Goal: Task Accomplishment & Management: Use online tool/utility

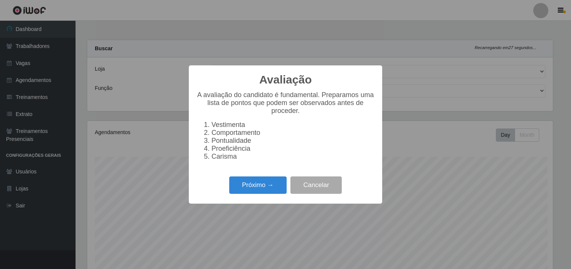
select select "264"
click at [269, 184] on button "Próximo →" at bounding box center [257, 185] width 57 height 18
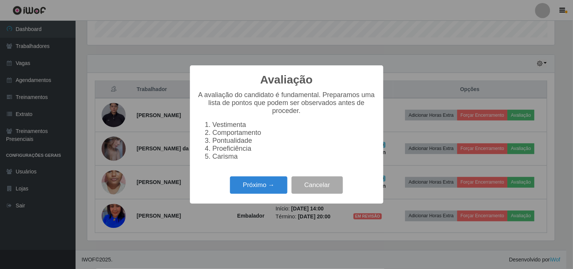
scroll to position [156, 467]
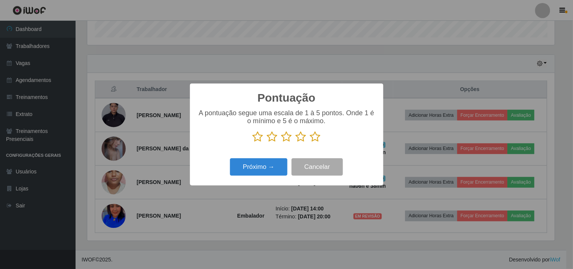
click at [300, 139] on icon at bounding box center [301, 136] width 11 height 11
click at [296, 142] on input "radio" at bounding box center [296, 142] width 0 height 0
click at [265, 168] on button "Próximo →" at bounding box center [258, 167] width 57 height 18
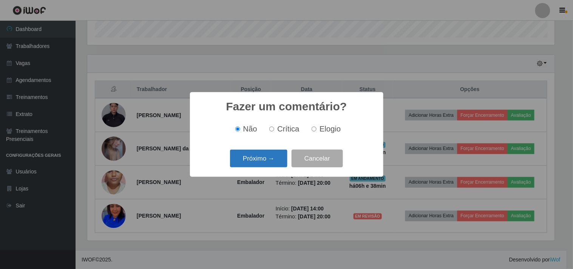
click at [263, 159] on button "Próximo →" at bounding box center [258, 159] width 57 height 18
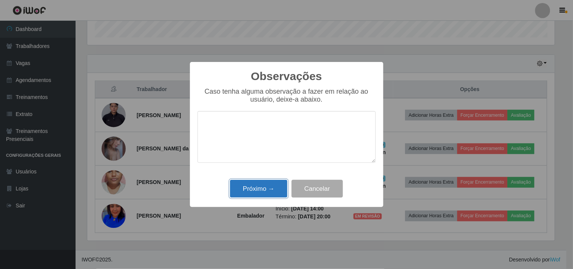
click at [267, 192] on button "Próximo →" at bounding box center [258, 189] width 57 height 18
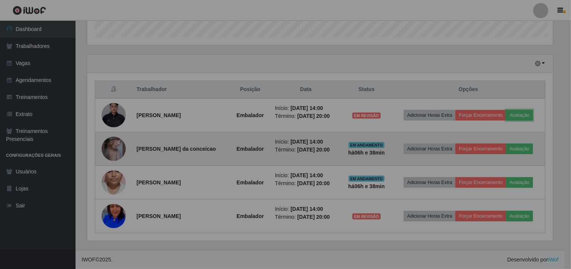
scroll to position [156, 472]
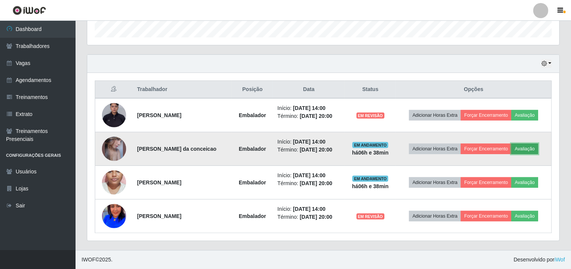
click at [529, 150] on button "Avaliação" at bounding box center [524, 149] width 27 height 11
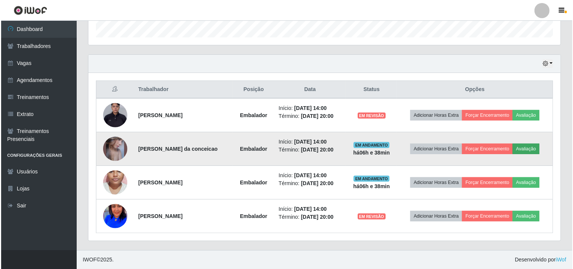
scroll to position [156, 467]
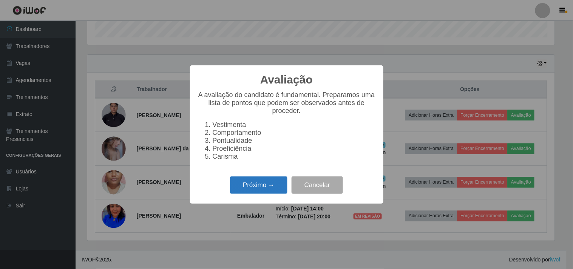
click at [248, 187] on button "Próximo →" at bounding box center [258, 185] width 57 height 18
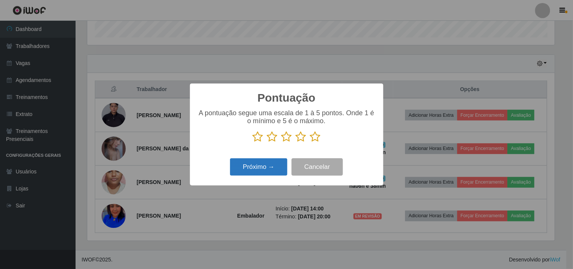
scroll to position [377568, 377257]
click at [301, 138] on icon at bounding box center [301, 136] width 11 height 11
click at [296, 142] on input "radio" at bounding box center [296, 142] width 0 height 0
click at [262, 163] on button "Próximo →" at bounding box center [258, 167] width 57 height 18
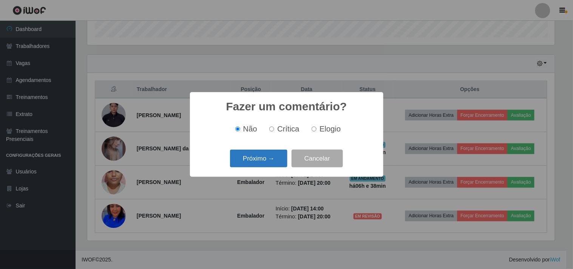
click at [261, 162] on button "Próximo →" at bounding box center [258, 159] width 57 height 18
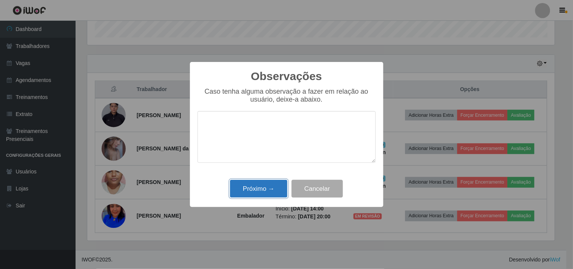
click at [271, 195] on button "Próximo →" at bounding box center [258, 189] width 57 height 18
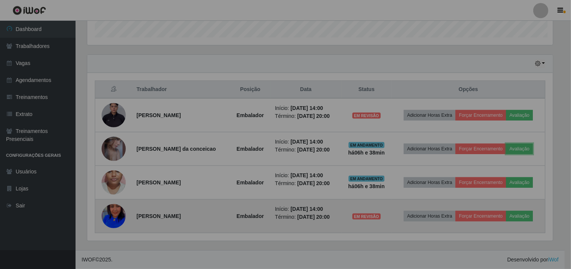
scroll to position [156, 472]
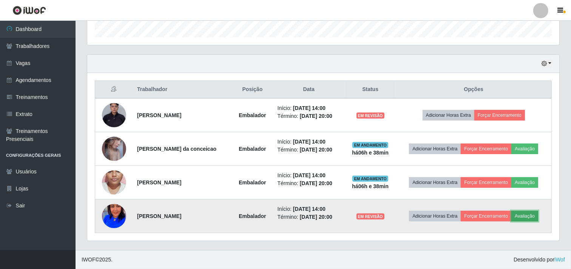
click at [526, 215] on button "Avaliação" at bounding box center [524, 216] width 27 height 11
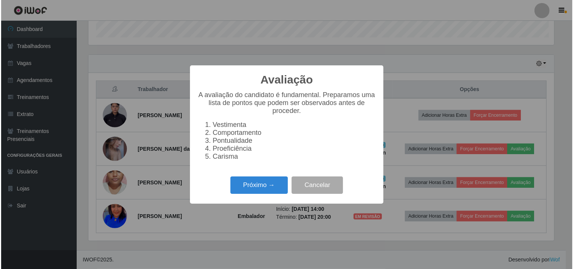
scroll to position [156, 467]
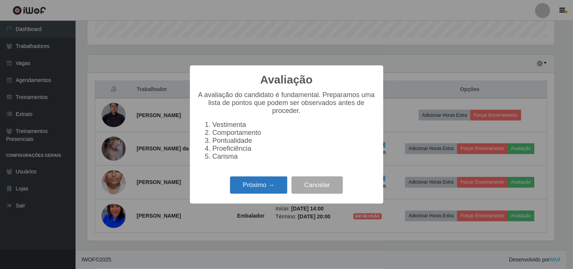
click at [255, 193] on button "Próximo →" at bounding box center [258, 185] width 57 height 18
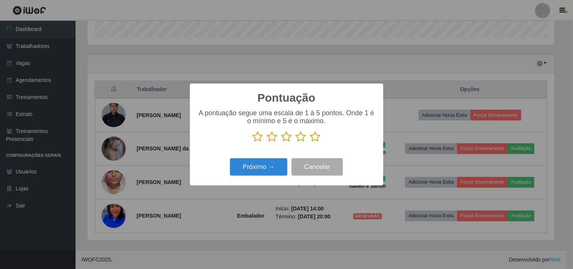
scroll to position [377568, 377257]
click at [305, 140] on icon at bounding box center [301, 136] width 11 height 11
click at [296, 142] on input "radio" at bounding box center [296, 142] width 0 height 0
click at [270, 161] on button "Próximo →" at bounding box center [258, 167] width 57 height 18
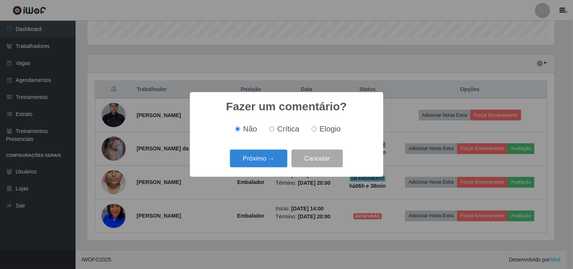
click at [269, 161] on button "Próximo →" at bounding box center [258, 159] width 57 height 18
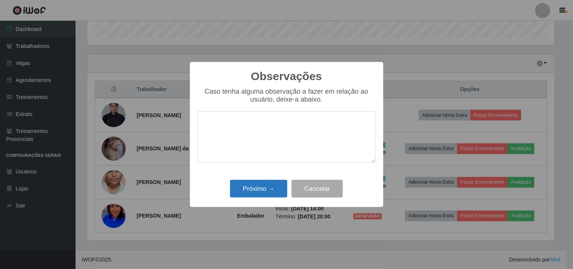
click at [263, 182] on div "Próximo → Cancelar" at bounding box center [287, 189] width 178 height 22
click at [264, 186] on button "Próximo →" at bounding box center [258, 189] width 57 height 18
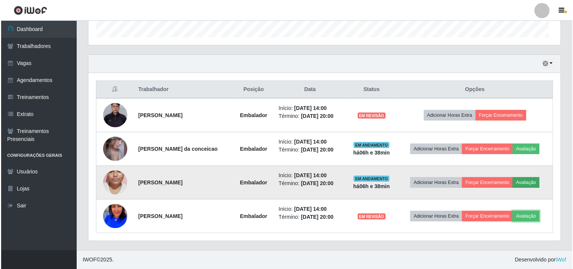
scroll to position [156, 472]
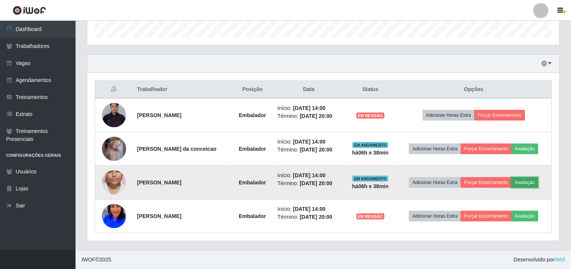
click at [531, 181] on button "Avaliação" at bounding box center [524, 182] width 27 height 11
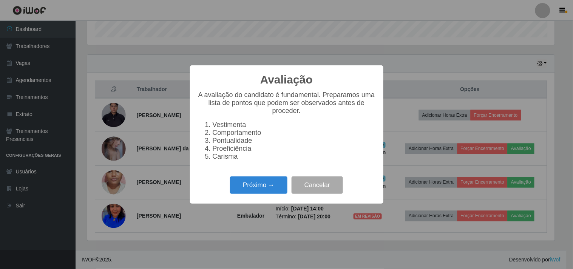
scroll to position [156, 467]
click at [249, 190] on button "Próximo →" at bounding box center [258, 185] width 57 height 18
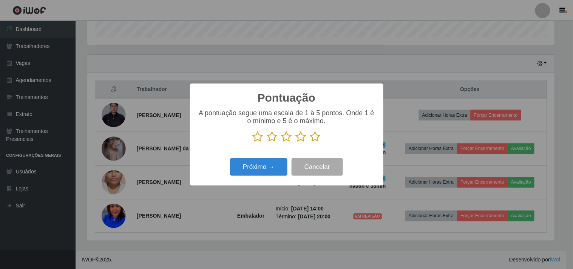
click at [297, 142] on icon at bounding box center [301, 136] width 11 height 11
click at [296, 142] on input "radio" at bounding box center [296, 142] width 0 height 0
click at [267, 168] on button "Próximo →" at bounding box center [258, 167] width 57 height 18
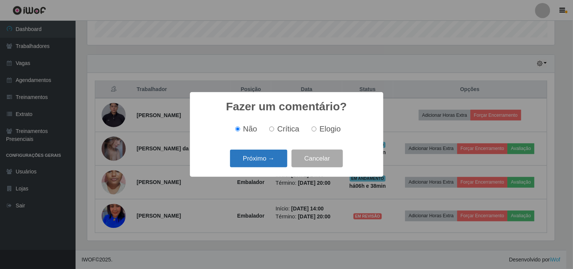
click at [267, 163] on button "Próximo →" at bounding box center [258, 159] width 57 height 18
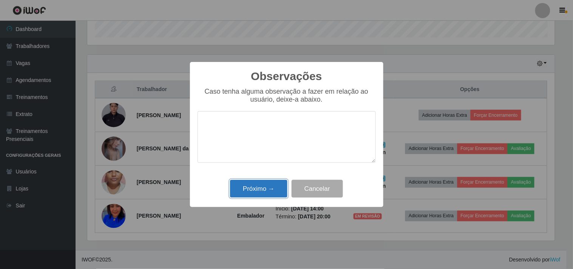
click at [267, 189] on button "Próximo →" at bounding box center [258, 189] width 57 height 18
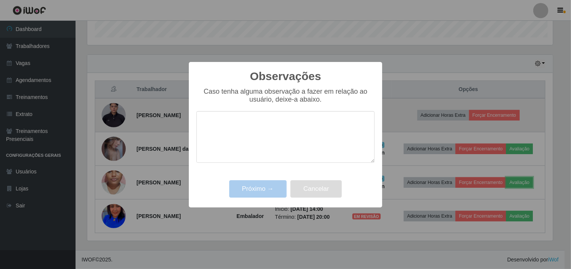
scroll to position [156, 472]
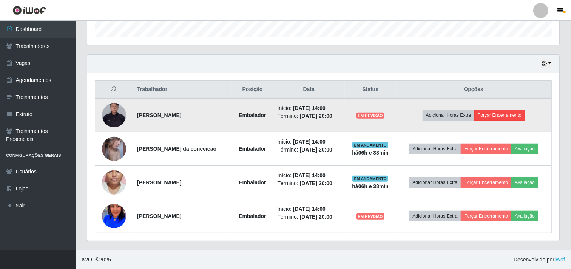
drag, startPoint x: 505, startPoint y: 108, endPoint x: 507, endPoint y: 116, distance: 8.6
click at [505, 110] on td "Adicionar Horas Extra Forçar Encerramento" at bounding box center [474, 115] width 156 height 34
click at [507, 116] on button "Forçar Encerramento" at bounding box center [499, 115] width 51 height 11
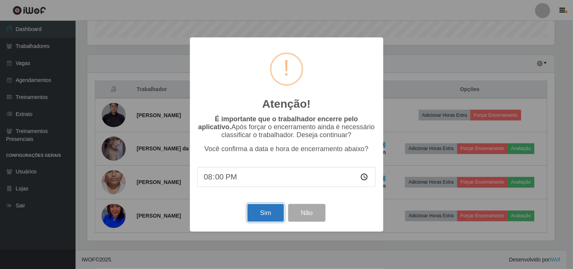
click at [259, 207] on button "Sim" at bounding box center [265, 213] width 37 height 18
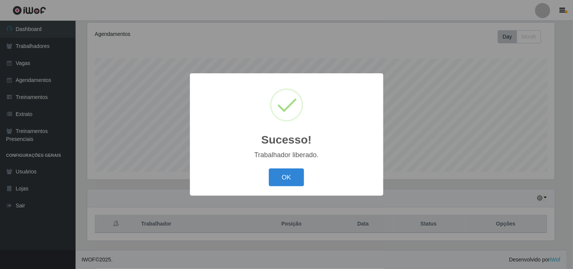
click at [276, 186] on button "OK" at bounding box center [286, 177] width 35 height 18
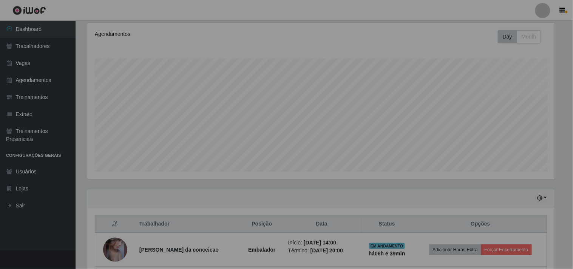
drag, startPoint x: 282, startPoint y: 176, endPoint x: 306, endPoint y: 191, distance: 28.8
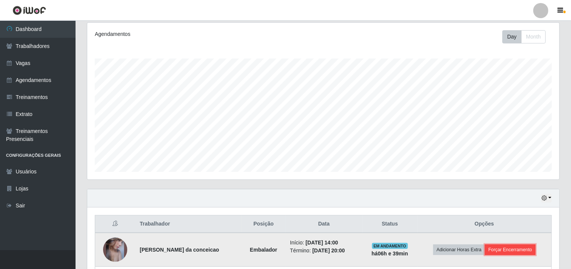
click at [516, 246] on button "Forçar Encerramento" at bounding box center [510, 249] width 51 height 11
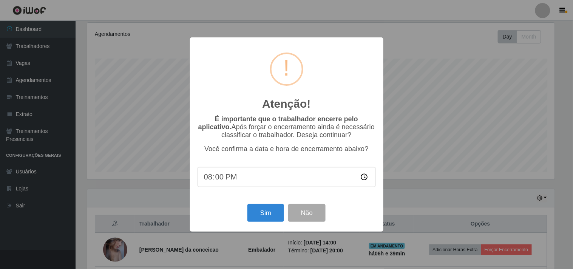
click at [270, 204] on div "Sim Não" at bounding box center [287, 213] width 178 height 22
click at [266, 210] on button "Sim" at bounding box center [265, 213] width 37 height 18
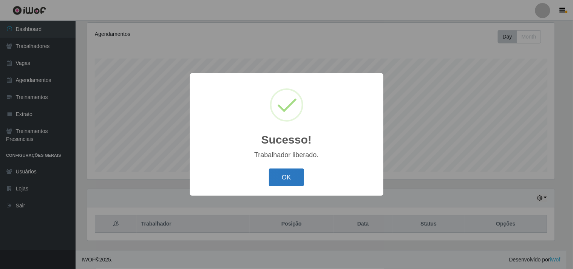
click at [281, 183] on button "OK" at bounding box center [286, 177] width 35 height 18
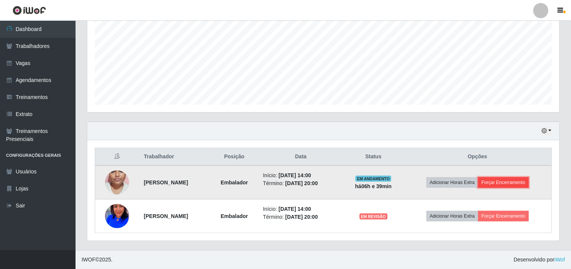
click at [504, 184] on button "Forçar Encerramento" at bounding box center [503, 182] width 51 height 11
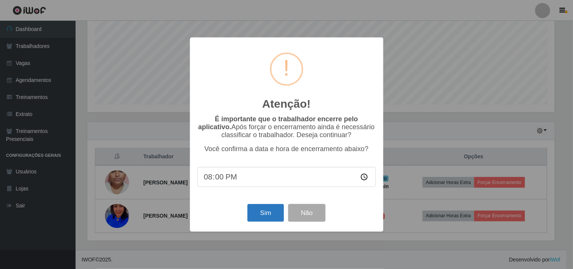
drag, startPoint x: 244, startPoint y: 218, endPoint x: 259, endPoint y: 214, distance: 15.6
click at [247, 217] on div "Sim Não" at bounding box center [287, 213] width 178 height 22
click at [261, 213] on button "Sim" at bounding box center [265, 213] width 37 height 18
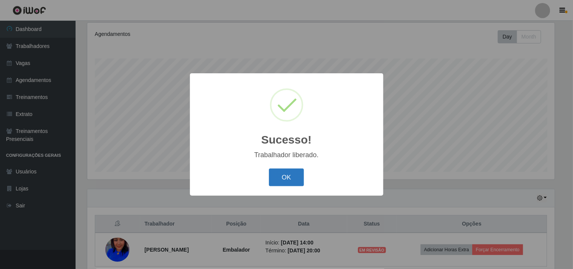
click at [276, 169] on button "OK" at bounding box center [286, 177] width 35 height 18
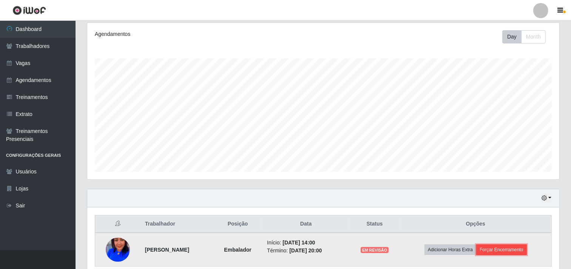
click at [512, 249] on button "Forçar Encerramento" at bounding box center [501, 249] width 51 height 11
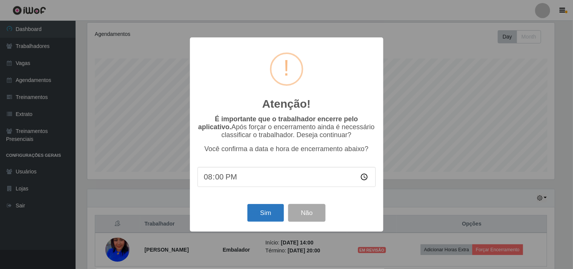
drag, startPoint x: 272, startPoint y: 201, endPoint x: 269, endPoint y: 206, distance: 6.4
click at [270, 205] on div "Atenção! × É importante que o trabalhador encerre pelo aplicativo. Após forçar …" at bounding box center [286, 134] width 193 height 194
click at [267, 209] on button "Sim" at bounding box center [265, 213] width 37 height 18
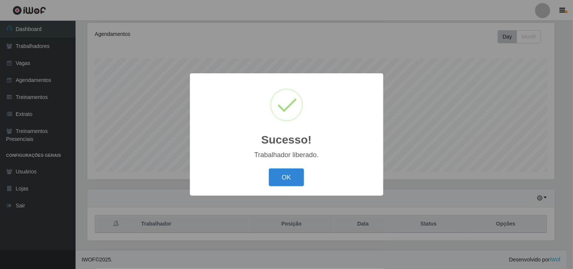
drag, startPoint x: 286, startPoint y: 168, endPoint x: 286, endPoint y: 182, distance: 13.6
click at [286, 168] on button "OK" at bounding box center [286, 177] width 35 height 18
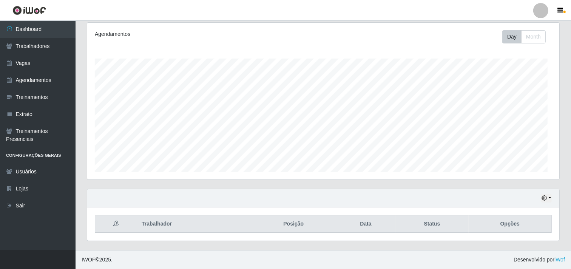
click at [286, 182] on div "Agendamentos Day Month 23/08 Agendamentos 48" at bounding box center [323, 105] width 484 height 167
